Goal: Information Seeking & Learning: Learn about a topic

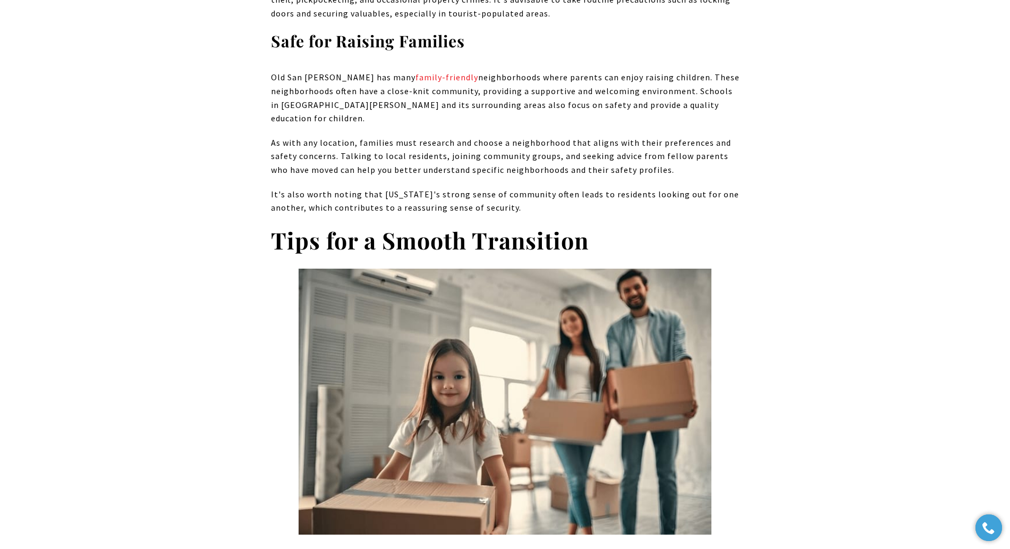
scroll to position [11971, 0]
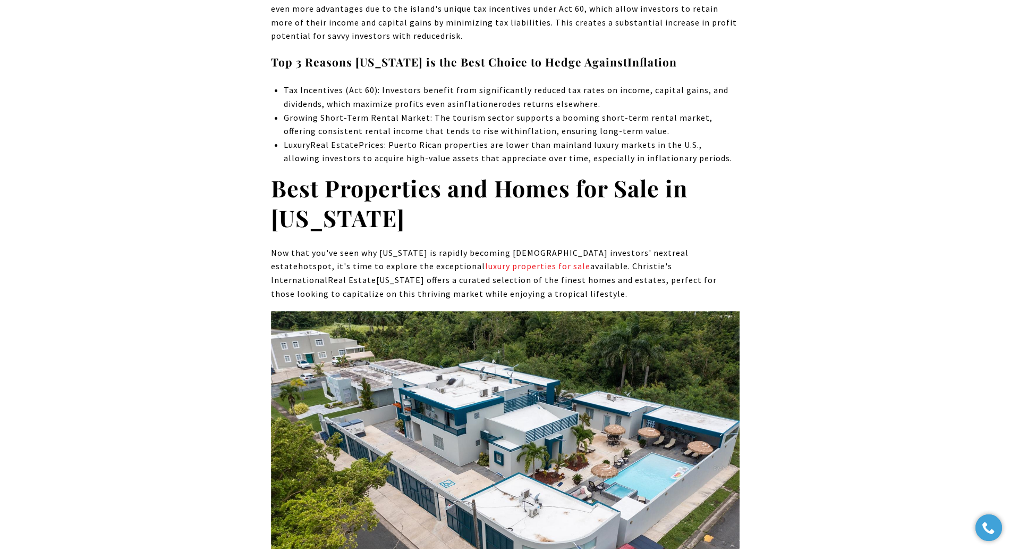
scroll to position [4231, 0]
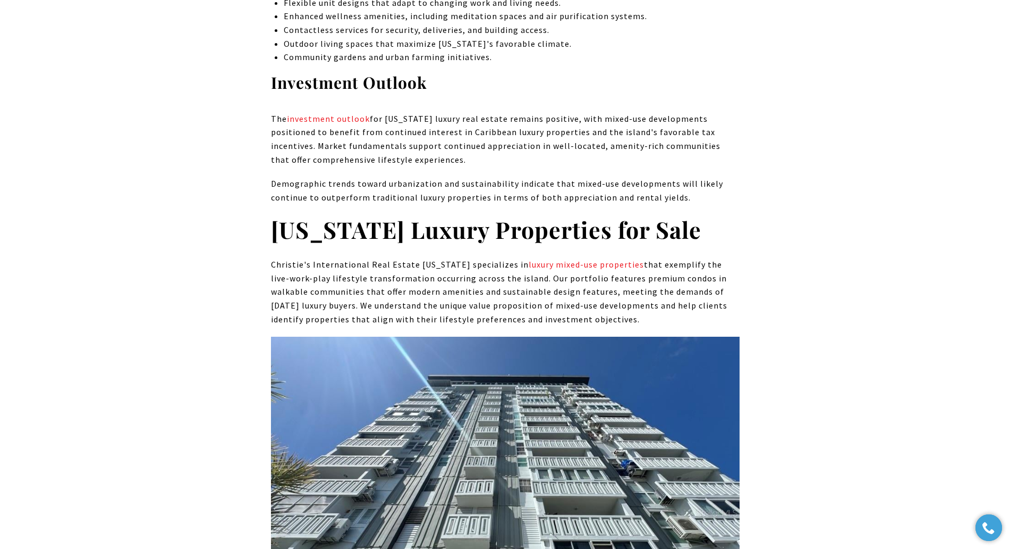
scroll to position [5433, 0]
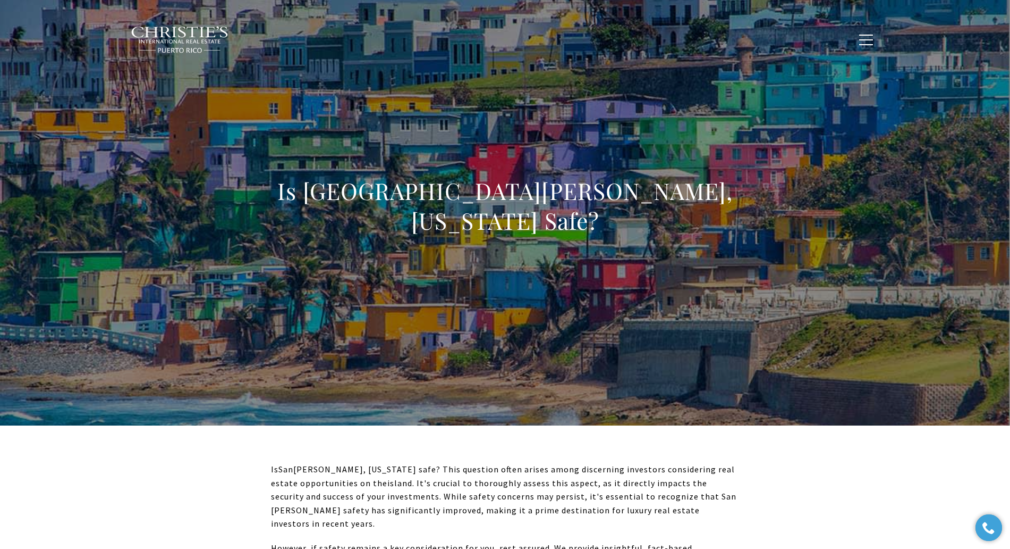
click at [515, 208] on h1 "Is San Juan, Puerto Rico Safe?" at bounding box center [505, 206] width 469 height 60
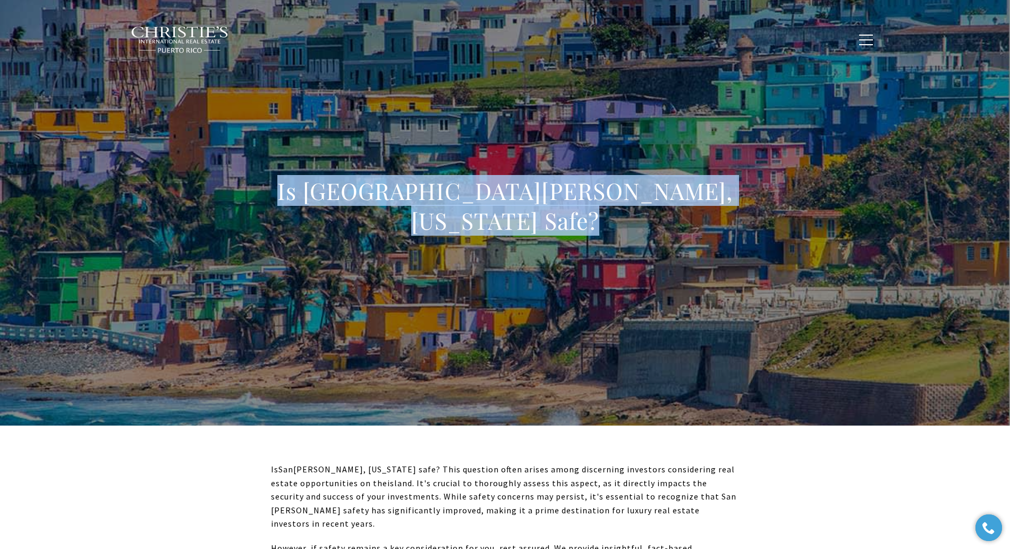
click at [515, 208] on h1 "Is San Juan, Puerto Rico Safe?" at bounding box center [505, 206] width 469 height 60
copy body "Is San Juan, Puerto Rico Safe?"
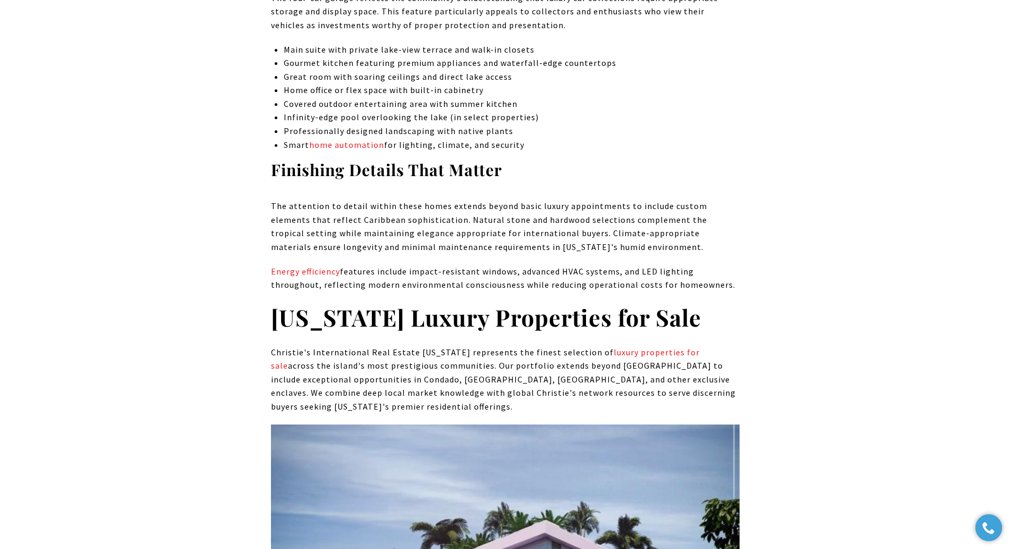
scroll to position [4343, 0]
